Goal: Complete application form: Complete application form

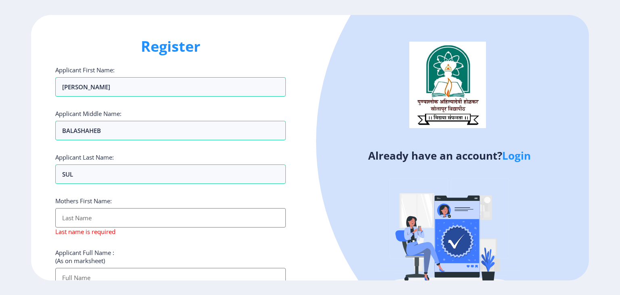
select select "[DEMOGRAPHIC_DATA]"
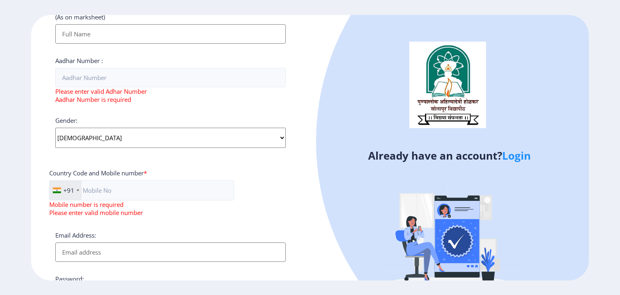
click at [115, 81] on input "Aadhar Number :" at bounding box center [170, 77] width 231 height 19
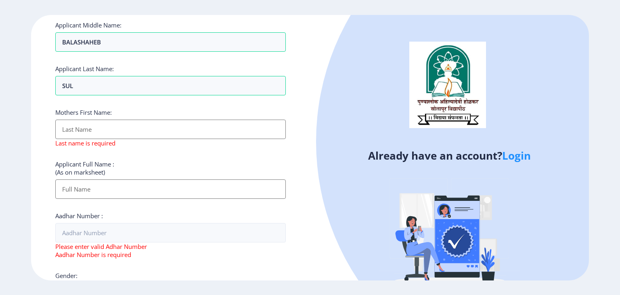
scroll to position [0, 0]
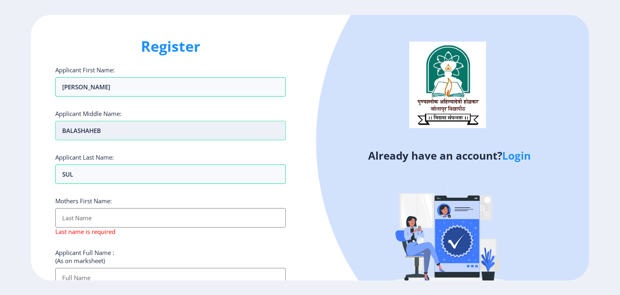
click at [76, 131] on input "BALASHAHEB" at bounding box center [170, 130] width 231 height 19
click at [84, 130] on input "BALASHAHEB" at bounding box center [170, 130] width 231 height 19
click at [97, 130] on input "[PERSON_NAME]" at bounding box center [170, 130] width 231 height 19
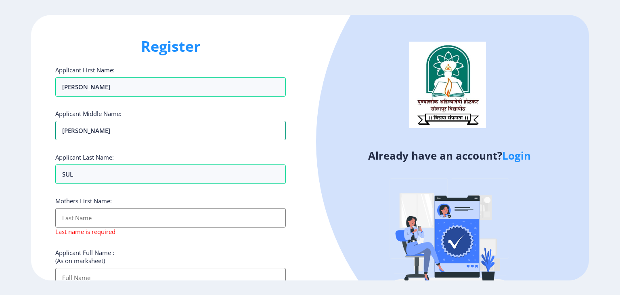
type input "[PERSON_NAME]"
click at [86, 214] on input "Applicant First Name:" at bounding box center [170, 217] width 231 height 19
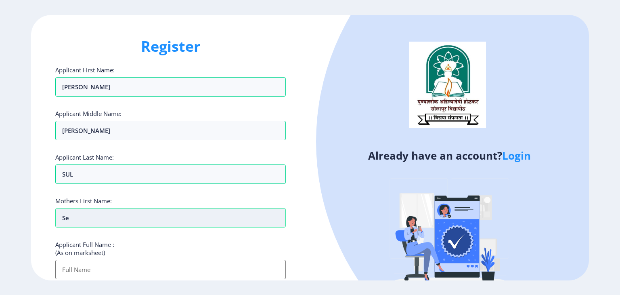
type input "s"
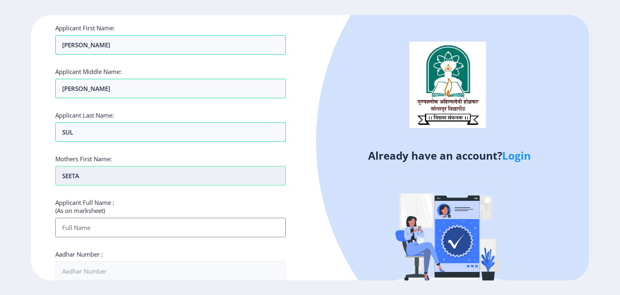
scroll to position [43, 0]
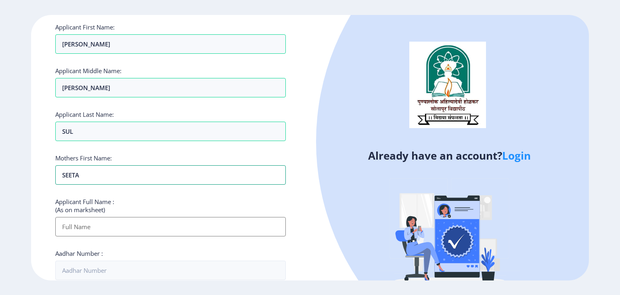
type input "SEETA"
click at [88, 222] on input "Applicant First Name:" at bounding box center [170, 226] width 231 height 19
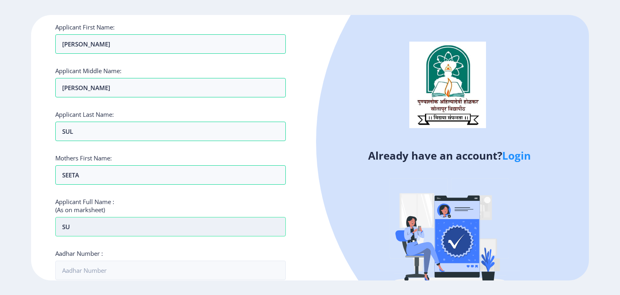
type input "S"
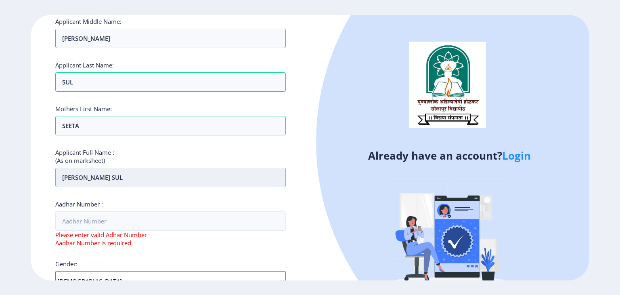
scroll to position [93, 0]
type input "[PERSON_NAME] SUL"
click at [88, 222] on input "Aadhar Number :" at bounding box center [170, 219] width 231 height 19
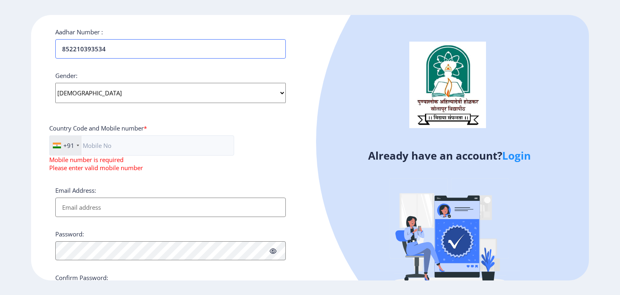
scroll to position [266, 0]
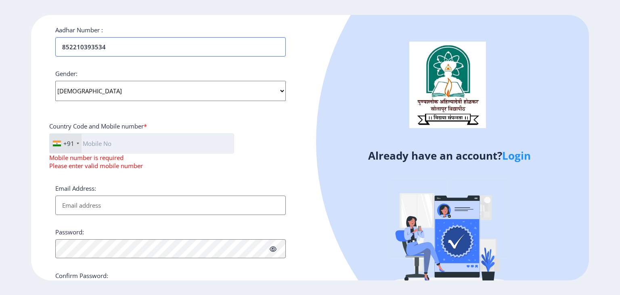
type input "852210393534"
click at [98, 143] on input "text" at bounding box center [141, 143] width 185 height 20
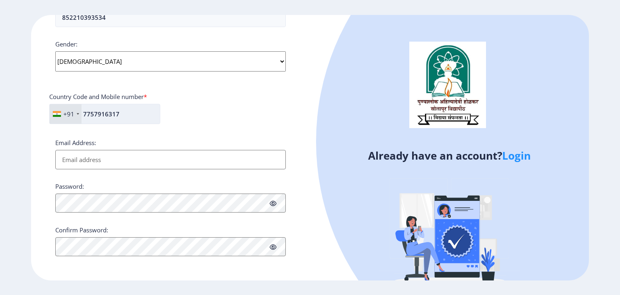
scroll to position [296, 0]
type input "7757916317"
click at [102, 155] on input "Email Address:" at bounding box center [170, 159] width 231 height 19
type input "[DOMAIN_NAME][EMAIL_ADDRESS][DOMAIN_NAME]"
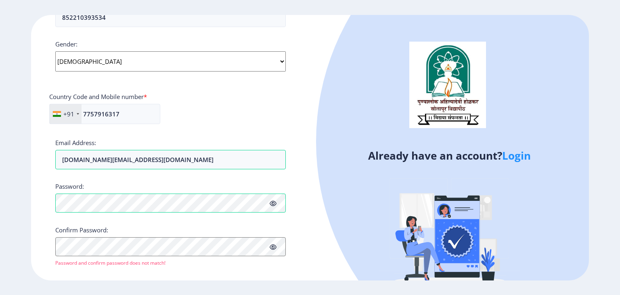
click at [271, 202] on icon at bounding box center [273, 203] width 7 height 6
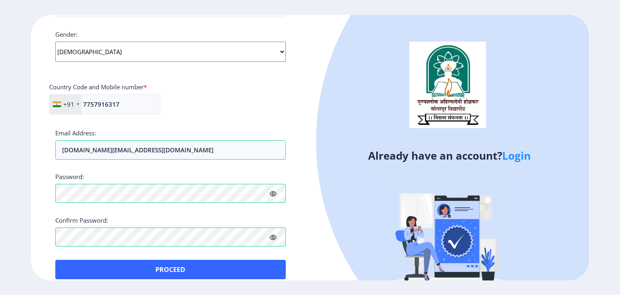
click at [142, 254] on div "Applicant First Name: [PERSON_NAME] Applicant Middle Name: [PERSON_NAME] Applic…" at bounding box center [170, 19] width 231 height 519
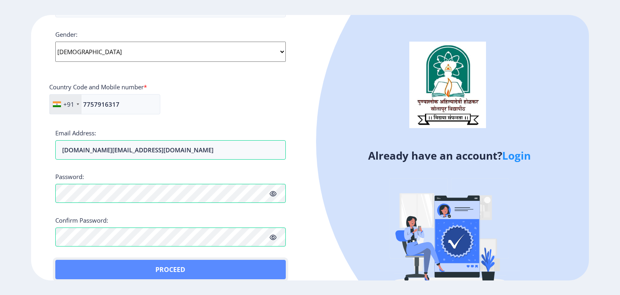
click at [166, 263] on button "Proceed" at bounding box center [170, 269] width 231 height 19
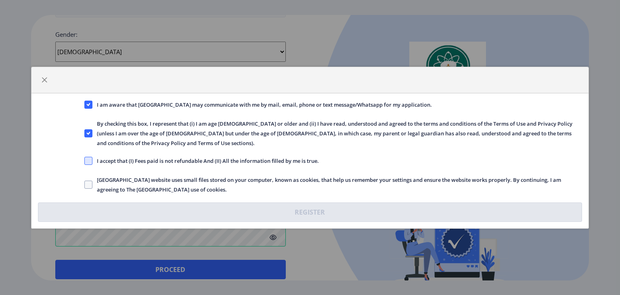
click at [92, 157] on span at bounding box center [88, 161] width 8 height 8
click at [85, 160] on input "I accept that (I) Fees paid is not refundable And (II) All the information fill…" at bounding box center [84, 160] width 0 height 0
checkbox input "true"
click at [90, 181] on span at bounding box center [88, 185] width 8 height 8
click at [85, 184] on input "[GEOGRAPHIC_DATA] website uses small files stored on your computer, known as co…" at bounding box center [84, 184] width 0 height 0
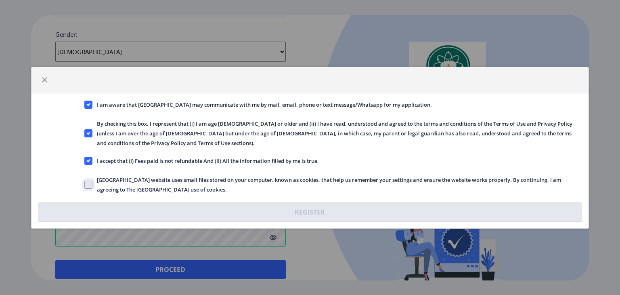
checkbox input "true"
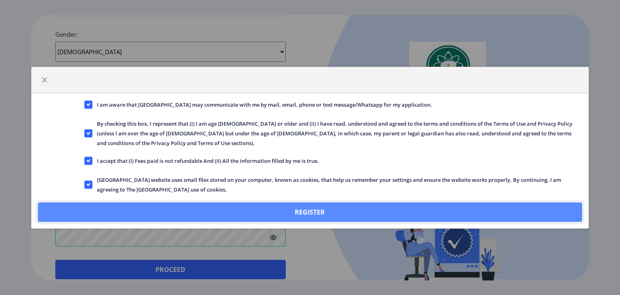
click at [279, 208] on button "Register" at bounding box center [310, 211] width 545 height 19
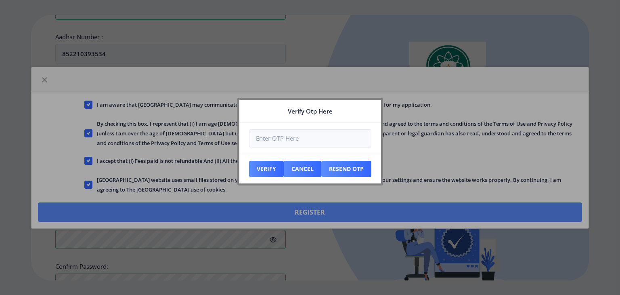
scroll to position [351, 0]
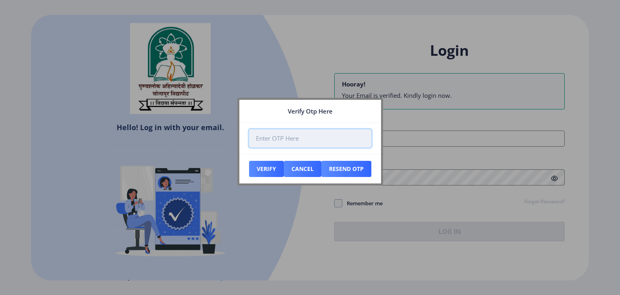
click at [328, 138] on input "number" at bounding box center [310, 138] width 122 height 18
type input "054703"
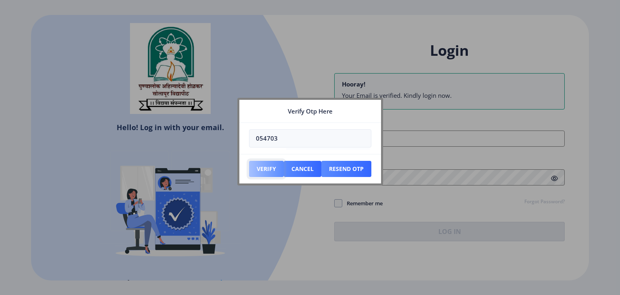
click at [265, 169] on button "Verify" at bounding box center [266, 169] width 35 height 16
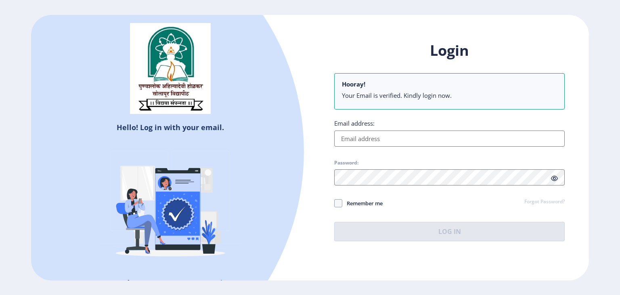
click at [370, 136] on input "Email address:" at bounding box center [449, 138] width 231 height 16
type input "[DOMAIN_NAME][EMAIL_ADDRESS][DOMAIN_NAME]"
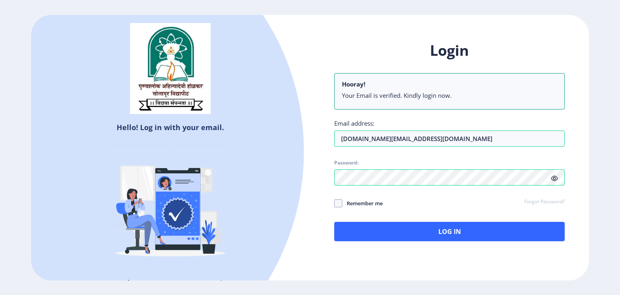
click at [343, 204] on span "Remember me" at bounding box center [363, 203] width 40 height 10
click at [335, 203] on input "Remember me" at bounding box center [334, 203] width 0 height 0
checkbox input "true"
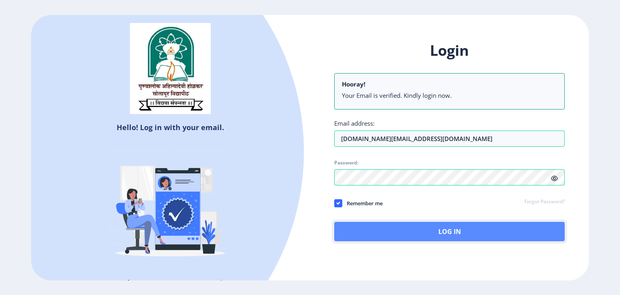
click at [389, 231] on button "Log In" at bounding box center [449, 231] width 231 height 19
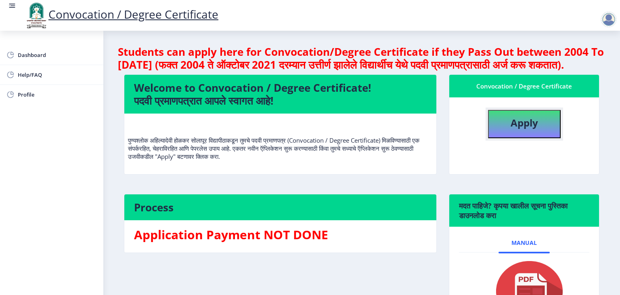
click at [531, 138] on button "Apply" at bounding box center [524, 124] width 73 height 28
select select
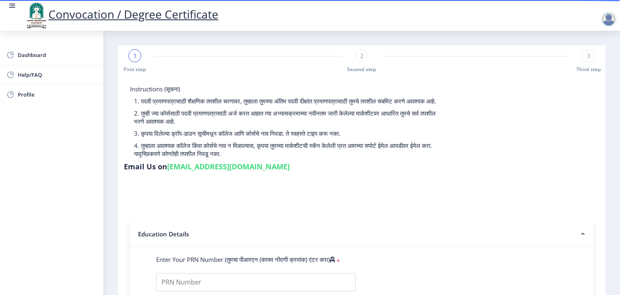
drag, startPoint x: 362, startPoint y: 176, endPoint x: 189, endPoint y: 112, distance: 184.4
click at [189, 105] on p "1. पदवी प्रमाणपत्रासाठी शैक्षणिक तपशील चरणावर, तुम्हाला तुमच्या अंतिम पदवी दीक्…" at bounding box center [286, 101] width 305 height 8
click at [290, 162] on div "Email Us on [EMAIL_ADDRESS][DOMAIN_NAME]" at bounding box center [207, 168] width 166 height 13
click at [608, 22] on div at bounding box center [609, 19] width 16 height 16
click at [290, 162] on div "Email Us on [EMAIL_ADDRESS][DOMAIN_NAME]" at bounding box center [207, 168] width 166 height 13
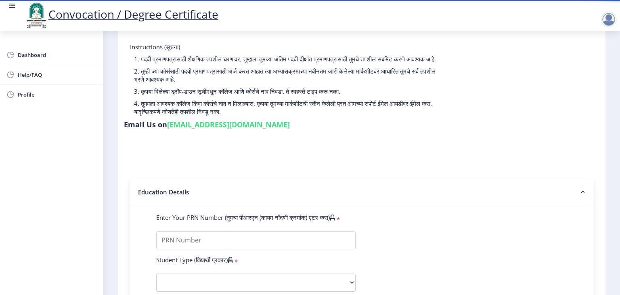
scroll to position [42, 0]
click at [608, 20] on div at bounding box center [609, 19] width 16 height 16
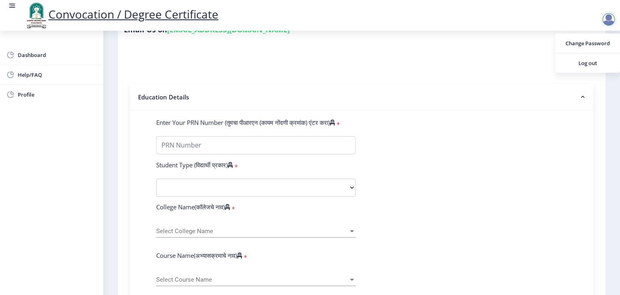
scroll to position [139, 0]
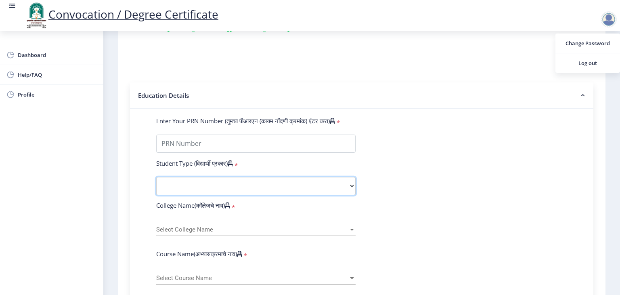
click at [226, 184] on select "Select Student Type Regular External" at bounding box center [256, 186] width 200 height 18
select select "Regular"
click at [156, 177] on select "Select Student Type Regular External" at bounding box center [256, 186] width 200 height 18
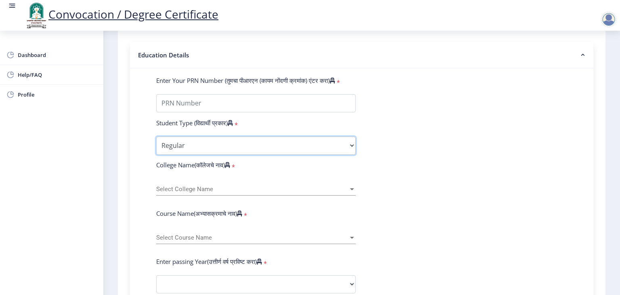
scroll to position [179, 0]
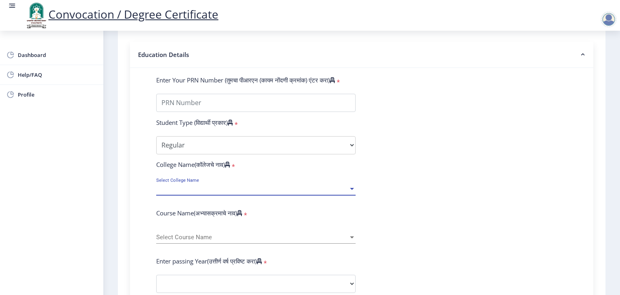
click at [207, 185] on span "Select College Name" at bounding box center [252, 188] width 192 height 7
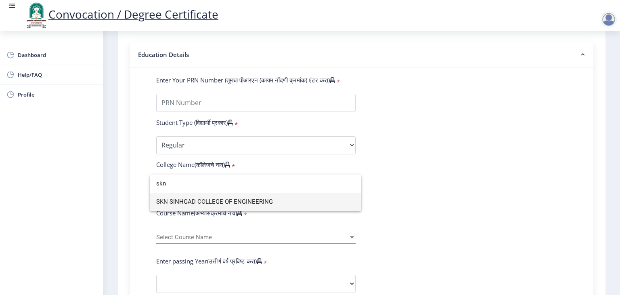
type input "skn"
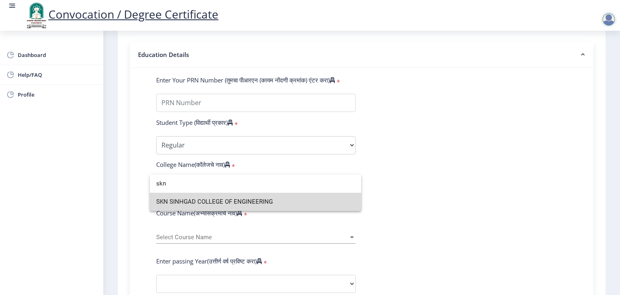
click at [215, 200] on span "SKN SINHGAD COLLEGE OF ENGINEERING" at bounding box center [255, 202] width 199 height 18
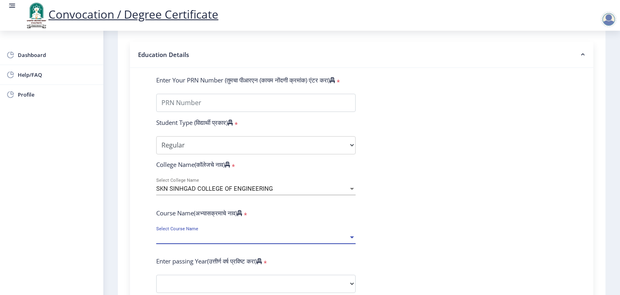
click at [178, 234] on span "Select Course Name" at bounding box center [252, 237] width 192 height 7
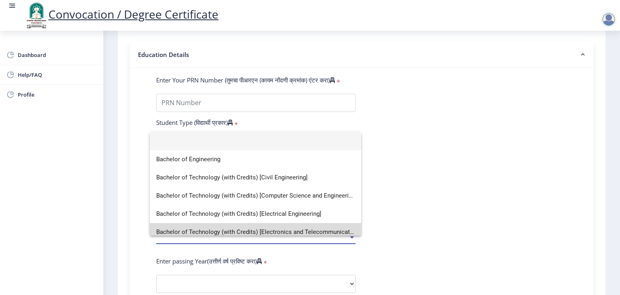
click at [260, 229] on span "Bachelor of Technology (with Credits) [Electronics and Telecommunication Engine…" at bounding box center [255, 232] width 199 height 18
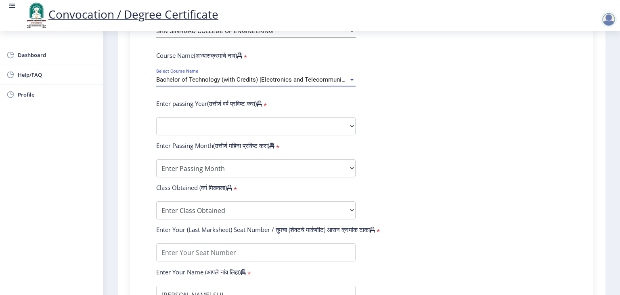
scroll to position [337, 0]
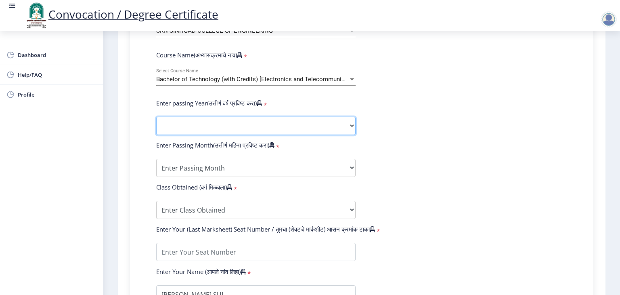
click at [295, 125] on select "2025 2024 2023 2022 2021 2020 2019 2018 2017 2016 2015 2014 2013 2012 2011 2010…" at bounding box center [256, 126] width 200 height 18
select select "2020"
click at [156, 117] on select "2025 2024 2023 2022 2021 2020 2019 2018 2017 2016 2015 2014 2013 2012 2011 2010…" at bounding box center [256, 126] width 200 height 18
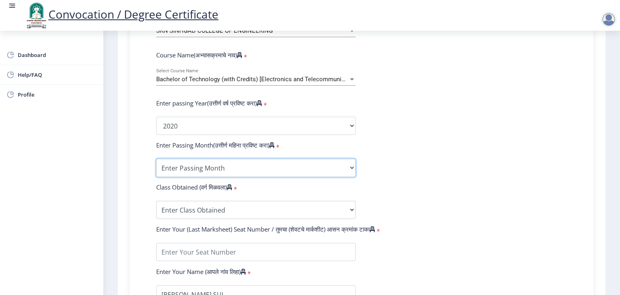
click at [224, 160] on select "Enter Passing Month March April May October November December" at bounding box center [256, 168] width 200 height 18
select select "October"
click at [156, 159] on select "Enter Passing Month March April May October November December" at bounding box center [256, 168] width 200 height 18
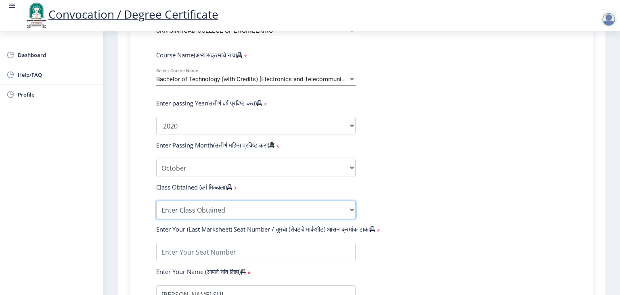
click at [220, 210] on select "Enter Class Obtained FIRST CLASS WITH DISTINCTION FIRST CLASS HIGHER SECOND CLA…" at bounding box center [256, 210] width 200 height 18
click at [403, 145] on form "Enter Your PRN Number (तुमचा पीआरएन (कायम नोंदणी क्रमांक) एंटर करा) * Student T…" at bounding box center [361, 132] width 423 height 428
click at [237, 209] on select "Enter Class Obtained FIRST CLASS WITH DISTINCTION FIRST CLASS HIGHER SECOND CLA…" at bounding box center [256, 210] width 200 height 18
select select "Grade A"
click at [156, 201] on select "Enter Class Obtained FIRST CLASS WITH DISTINCTION FIRST CLASS HIGHER SECOND CLA…" at bounding box center [256, 210] width 200 height 18
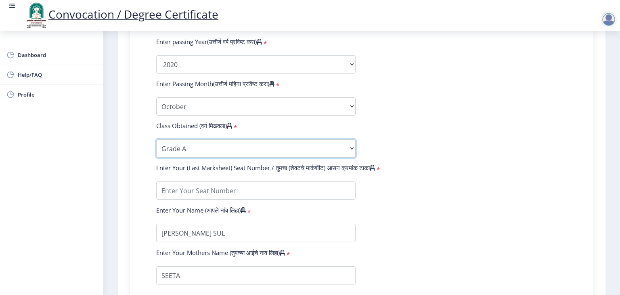
scroll to position [400, 0]
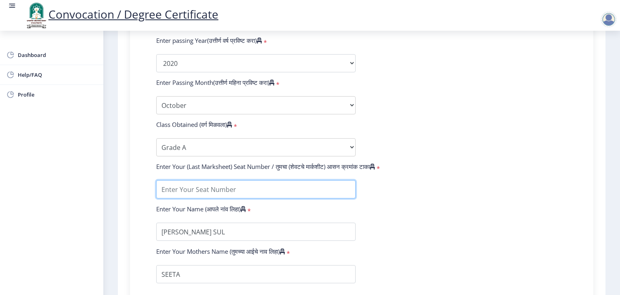
click at [269, 189] on input "textarea" at bounding box center [256, 189] width 200 height 18
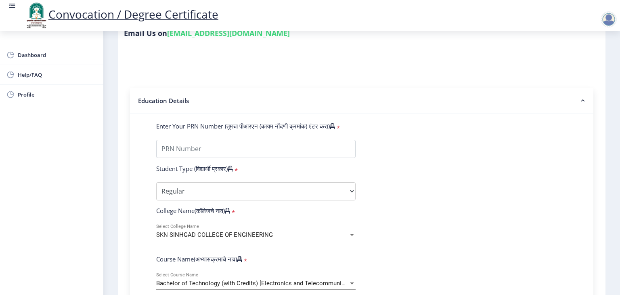
scroll to position [133, 0]
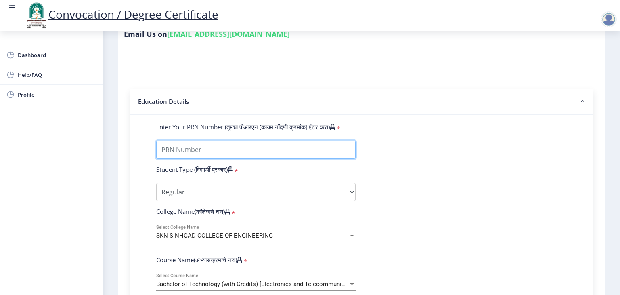
click at [279, 145] on input "Enter Your PRN Number (तुमचा पीआरएन (कायम नोंदणी क्रमांक) एंटर करा)" at bounding box center [256, 150] width 200 height 18
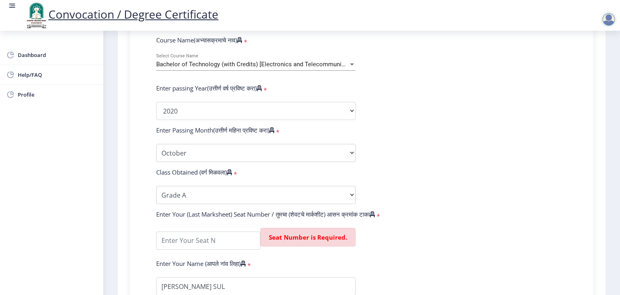
scroll to position [383, 0]
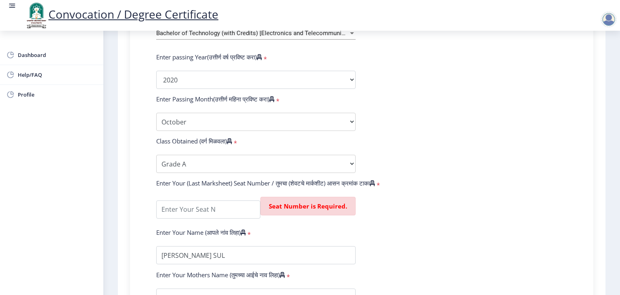
type input "GAYPS7399J"
click at [240, 200] on input "textarea" at bounding box center [208, 209] width 104 height 18
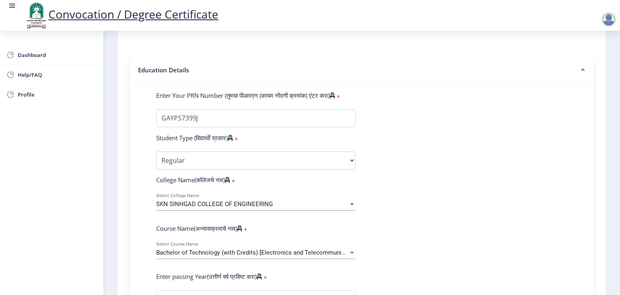
scroll to position [136, 0]
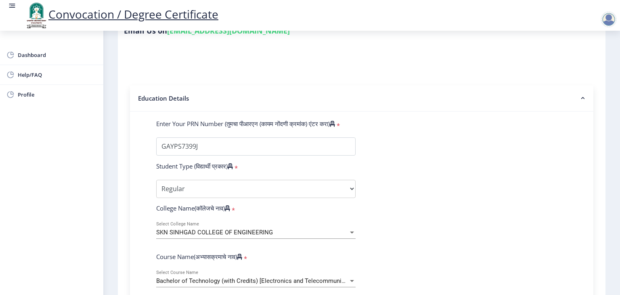
type input "628368"
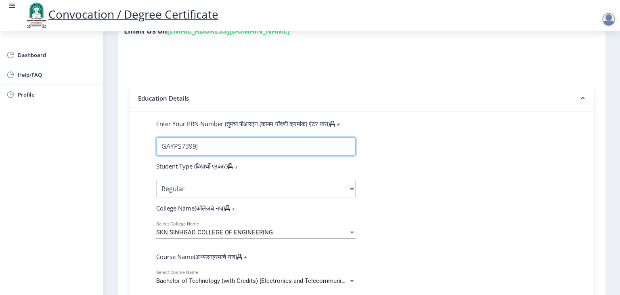
click at [223, 142] on input "Enter Your PRN Number (तुमचा पीआरएन (कायम नोंदणी क्रमांक) एंटर करा)" at bounding box center [256, 146] width 200 height 18
type input "G"
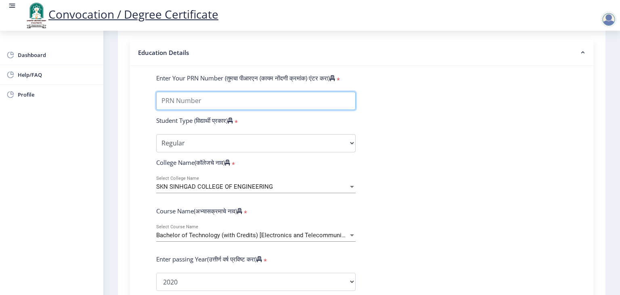
scroll to position [180, 0]
click at [227, 96] on input "Enter Your PRN Number (तुमचा पीआरएन (कायम नोंदणी क्रमांक) एंटर करा)" at bounding box center [256, 102] width 200 height 18
paste input "2016032500283682"
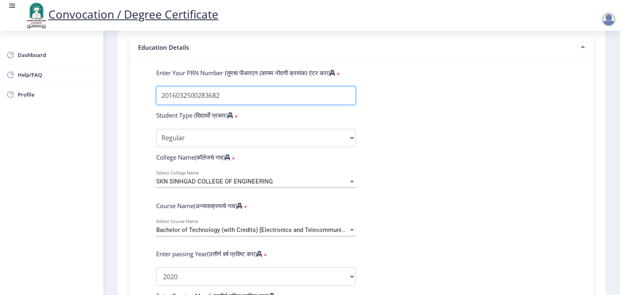
scroll to position [189, 0]
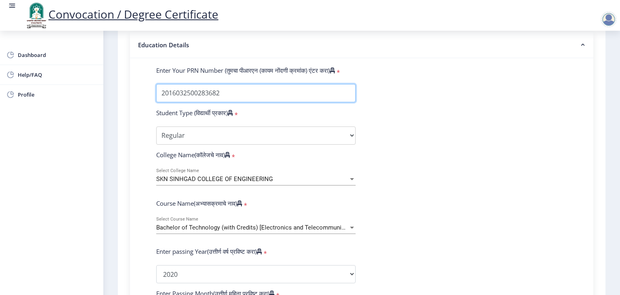
type input "2016032500283682"
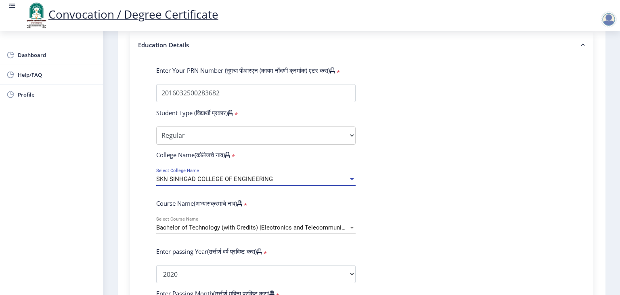
click at [282, 176] on div "SKN SINHGAD COLLEGE OF ENGINEERING" at bounding box center [252, 179] width 192 height 7
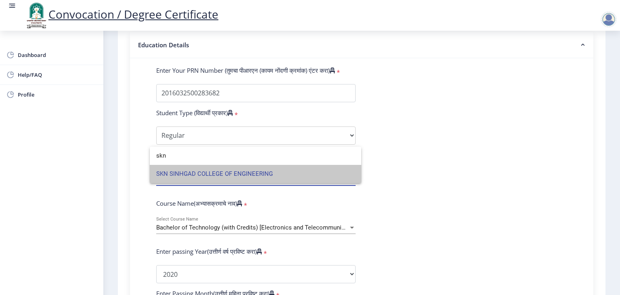
click at [282, 172] on span "SKN SINHGAD COLLEGE OF ENGINEERING" at bounding box center [255, 174] width 199 height 18
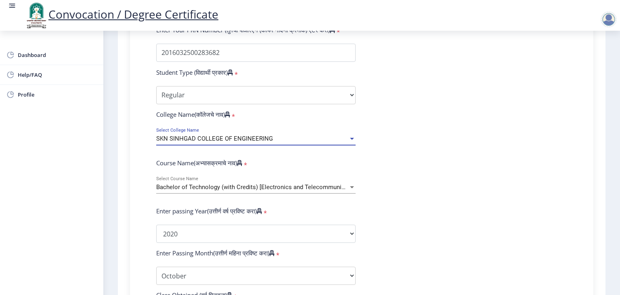
scroll to position [231, 0]
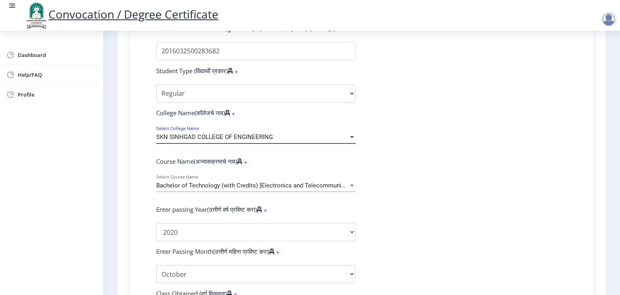
click at [318, 134] on div "SKN SINHGAD COLLEGE OF ENGINEERING" at bounding box center [252, 137] width 192 height 7
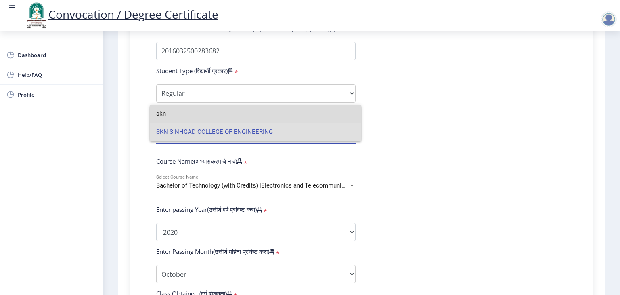
click at [310, 114] on input "skn" at bounding box center [255, 114] width 199 height 18
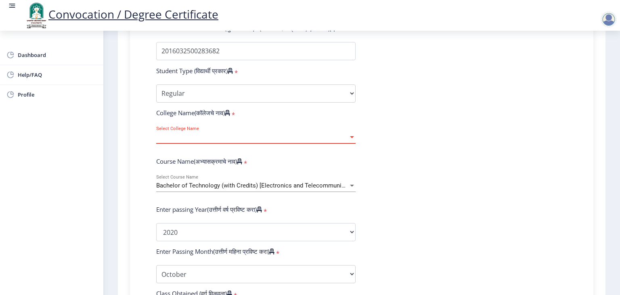
click at [309, 135] on span "Select College Name" at bounding box center [252, 137] width 192 height 7
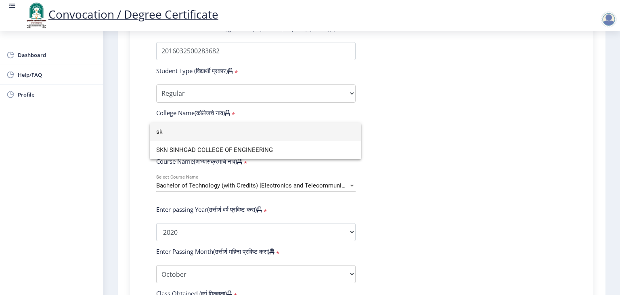
type input "s"
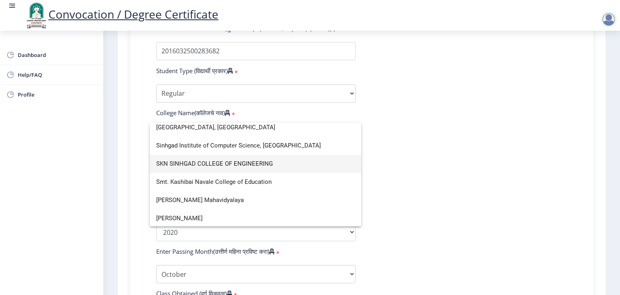
scroll to position [859, 0]
type input "K"
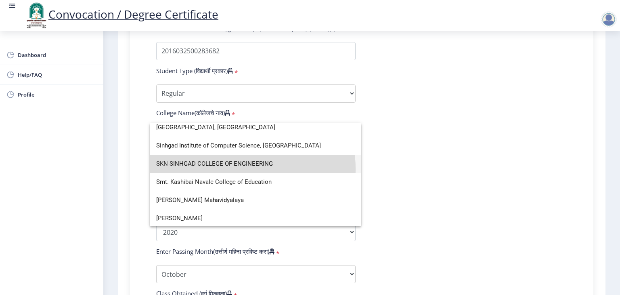
click at [238, 168] on span "SKN SINHGAD COLLEGE OF ENGINEERING" at bounding box center [255, 164] width 199 height 18
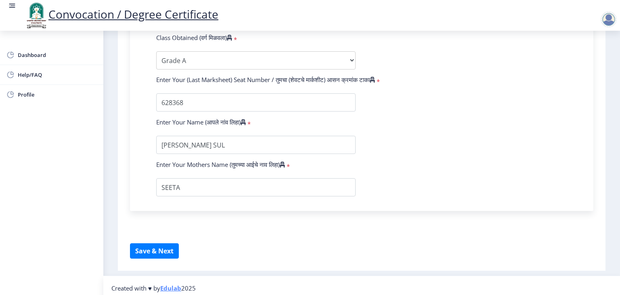
scroll to position [486, 0]
click at [144, 252] on button "Save & Next" at bounding box center [154, 251] width 49 height 15
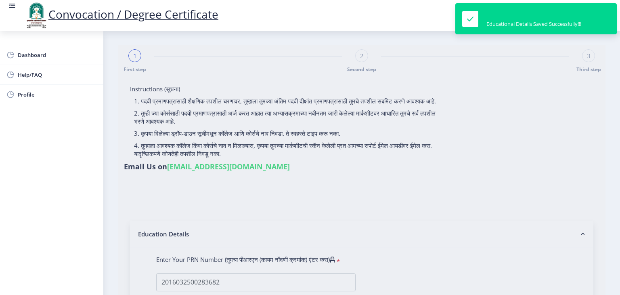
select select
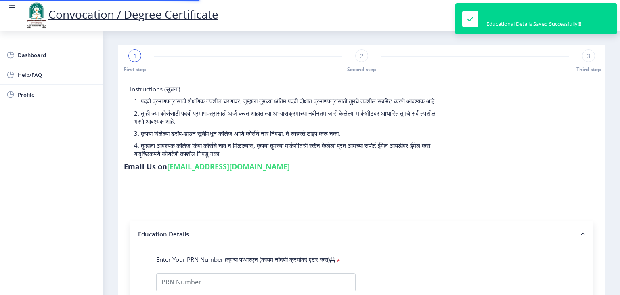
type input "2016032500283682"
select select "Regular"
select select "2020"
select select "October"
select select "Grade A"
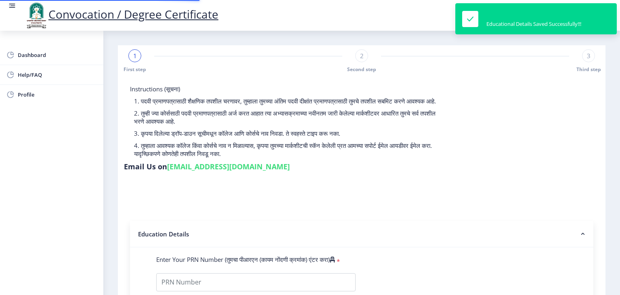
type input "628368"
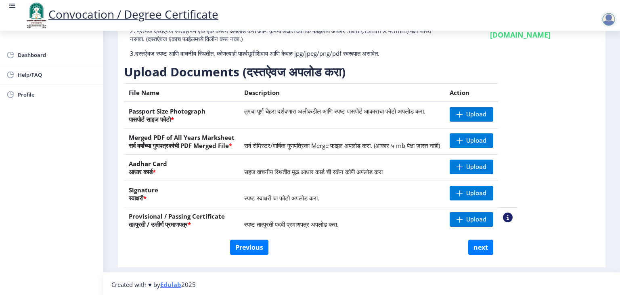
scroll to position [88, 0]
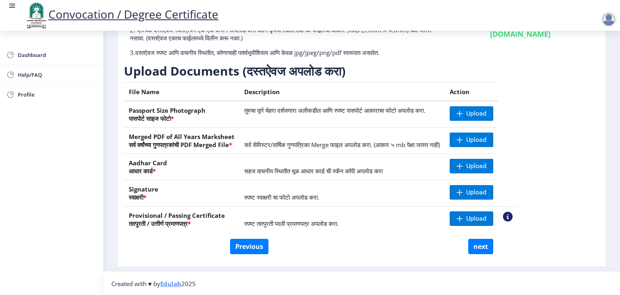
click at [611, 19] on div at bounding box center [609, 19] width 16 height 16
click at [586, 63] on span "Log out" at bounding box center [588, 63] width 52 height 10
